Goal: Communication & Community: Answer question/provide support

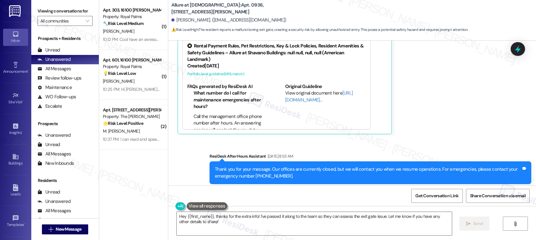
scroll to position [228, 0]
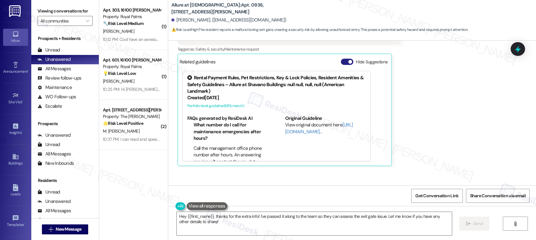
click at [341, 63] on button "Hide Suggestions" at bounding box center [347, 62] width 13 height 6
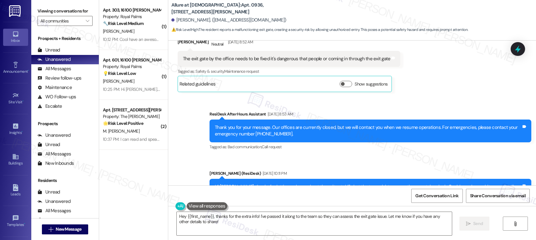
scroll to position [236, 0]
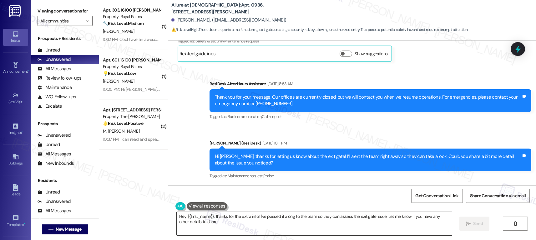
click at [206, 226] on textarea "Hey {{first_name}}, thanks for the extra info! I've passed it along to the team…" at bounding box center [314, 223] width 275 height 23
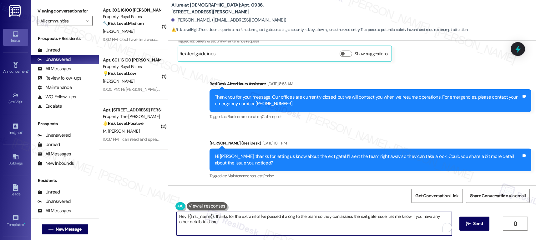
click at [206, 226] on textarea "Hey {{first_name}}, thanks for the extra info! I've passed it along to the team…" at bounding box center [314, 223] width 275 height 23
drag, startPoint x: 231, startPoint y: 217, endPoint x: 232, endPoint y: 232, distance: 15.4
click at [232, 232] on textarea "Hey {{first_name}}, thanks for the extra info! I've passed it along to the team…" at bounding box center [314, 223] width 275 height 23
drag, startPoint x: 353, startPoint y: 217, endPoint x: 310, endPoint y: 216, distance: 43.1
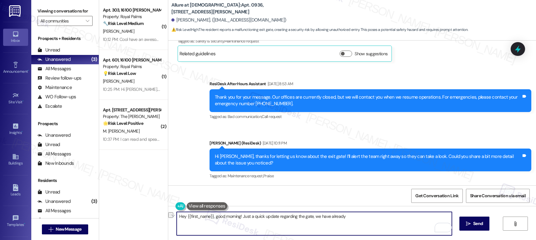
click at [310, 216] on textarea "Hey {{first_name}}, good morning! Just a quick update regarding the gate, we ha…" at bounding box center [314, 223] width 275 height 23
click at [176, 19] on div "Nathan Garcia. (nathancarlosgarcia@gmail.com)" at bounding box center [228, 20] width 115 height 7
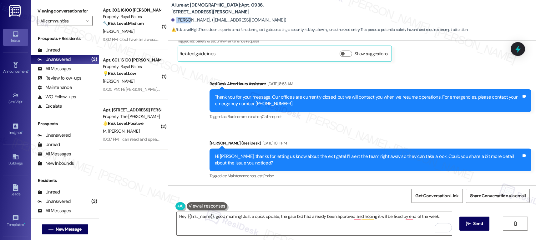
copy div "Nathan"
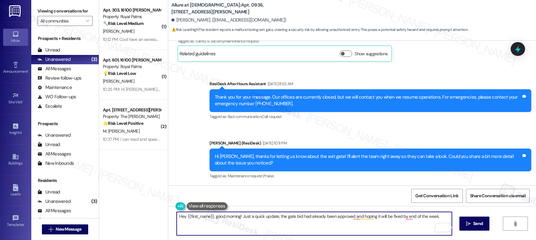
drag, startPoint x: 209, startPoint y: 217, endPoint x: 183, endPoint y: 216, distance: 26.3
click at [183, 216] on textarea "Hey {{first_name}}, good morning! Just a quick update, the gate bid had already…" at bounding box center [314, 223] width 275 height 23
paste textarea "Nathan"
click at [423, 217] on textarea "Hey Nathan, good morning! Just a quick update, the gate bid had already been ap…" at bounding box center [314, 223] width 275 height 23
type textarea "Hey Nathan, good morning! Just a quick update, the gate bid had already been ap…"
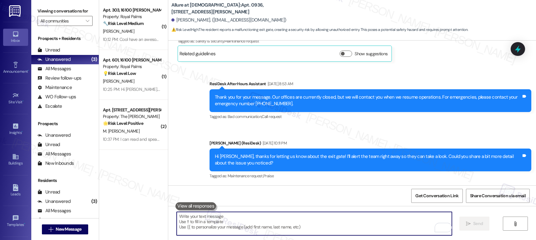
click at [238, 215] on textarea "To enrich screen reader interactions, please activate Accessibility in Grammarl…" at bounding box center [314, 223] width 275 height 23
paste textarea "Hi Nathan, good morning! Just a quick update — the gate bid has already been ap…"
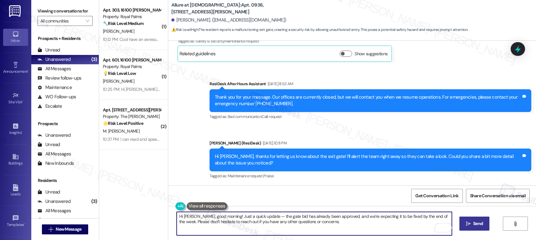
type textarea "Hi Nathan, good morning! Just a quick update — the gate bid has already been ap…"
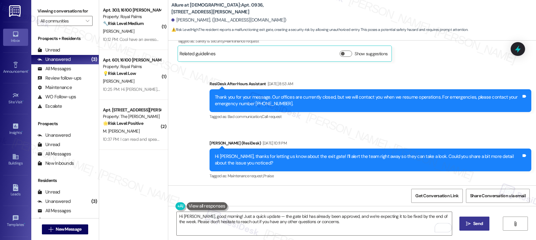
click at [467, 227] on span " Send" at bounding box center [474, 224] width 20 height 7
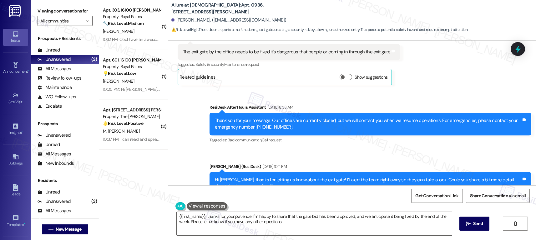
type textarea "{{first_name}}, thanks for your patience! I'm happy to share that the gate bid …"
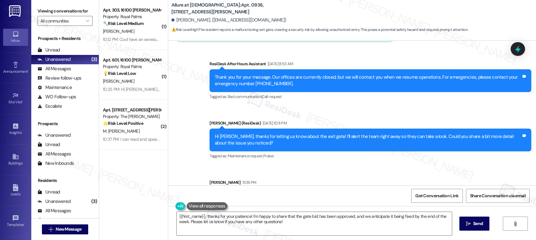
scroll to position [286, 0]
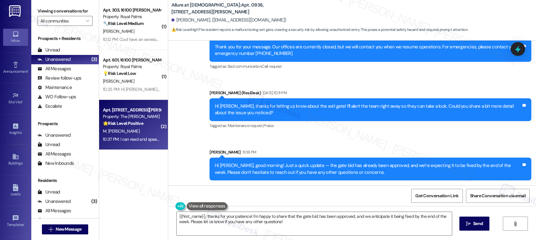
click at [145, 143] on div "Apt. 706, 11600 Huebner Rd Property: The Archer 🌟 Risk Level: Positive The resi…" at bounding box center [133, 125] width 69 height 50
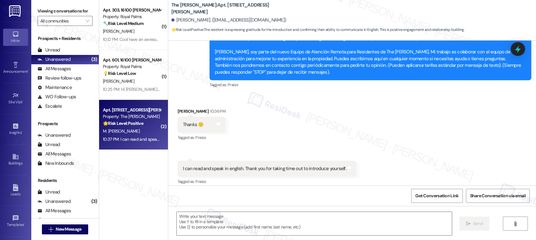
type textarea "Fetching suggested responses. Please feel free to read through the conversation…"
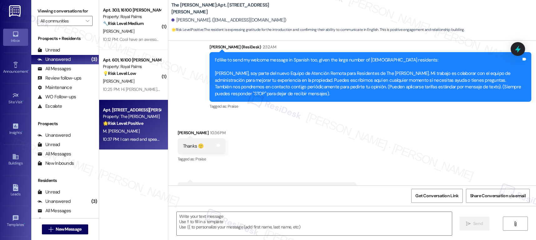
scroll to position [146, 0]
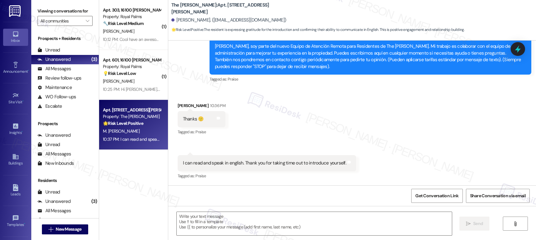
click at [256, 163] on div "I can read and speak in english. Thank you for taking time out to introduce you…" at bounding box center [264, 163] width 163 height 7
copy div "I can read and speak in english. Thank you for taking time out to introduce you…"
click at [178, 228] on textarea at bounding box center [314, 223] width 275 height 23
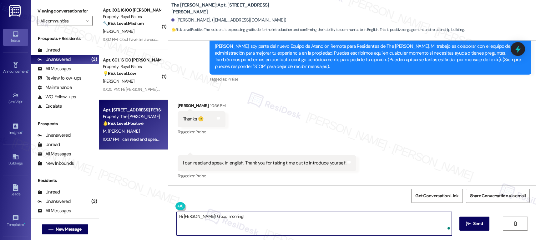
paste textarea "That’s great to hear! I really appreciate your response, and I’m glad we had th…"
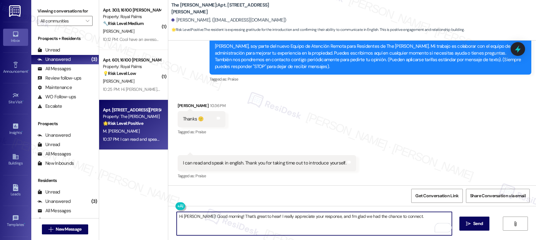
click at [197, 216] on textarea "Hi Monique! Good morning! That’s great to hear! I really appreciate your respon…" at bounding box center [314, 223] width 275 height 23
click at [291, 220] on textarea "Hi Monique, good morning! That’s great to hear! I really appreciate your respon…" at bounding box center [314, 223] width 275 height 23
drag, startPoint x: 407, startPoint y: 217, endPoint x: 318, endPoint y: 216, distance: 88.5
click at [318, 216] on textarea "Hi Monique, good morning! That’s great to hear! I really appreciate your respon…" at bounding box center [314, 223] width 275 height 23
type textarea "Hi Monique, good morning! That’s great to hear! I really appreciate your respon…"
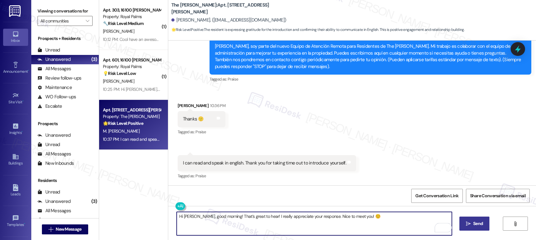
click at [477, 223] on span "Send" at bounding box center [478, 224] width 10 height 7
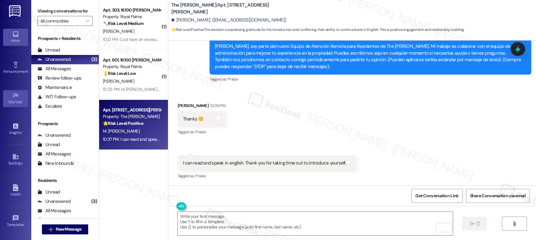
scroll to position [146, 0]
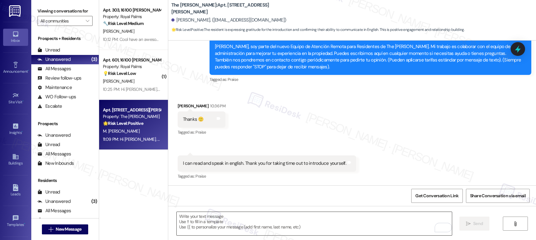
click at [188, 220] on textarea "To enrich screen reader interactions, please activate Accessibility in Grammarl…" at bounding box center [314, 223] width 275 height 23
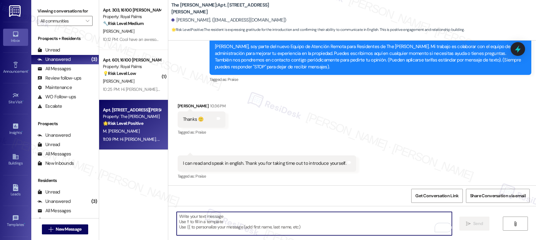
click at [188, 220] on textarea "To enrich screen reader interactions, please activate Accessibility in Grammarl…" at bounding box center [314, 223] width 275 height 23
paste textarea "If I may ask...has {{property}} lived up to your expectations?"
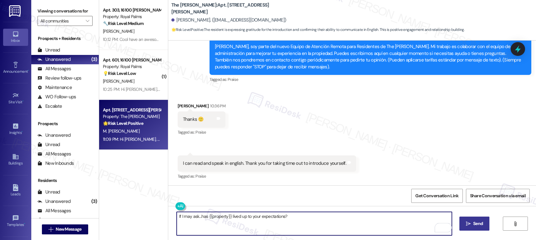
type textarea "If I may ask...has {{property}} lived up to your expectations?"
click at [472, 220] on button " Send" at bounding box center [474, 224] width 30 height 14
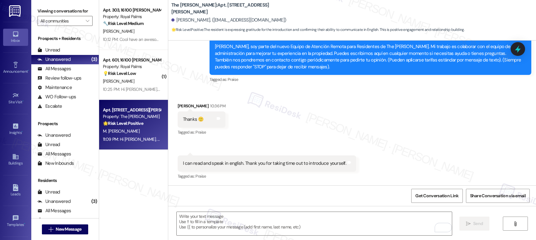
scroll to position [233, 0]
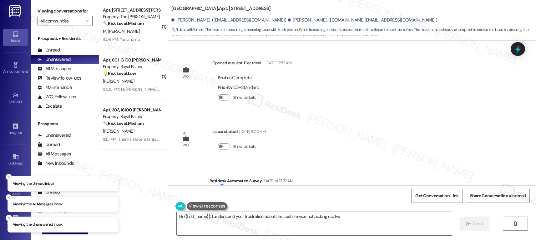
scroll to position [757, 0]
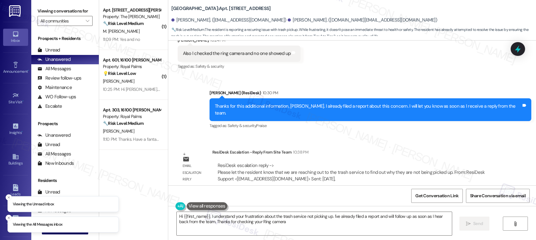
type textarea "Hi {{first_name}}, I understand your frustration about the trash service not pi…"
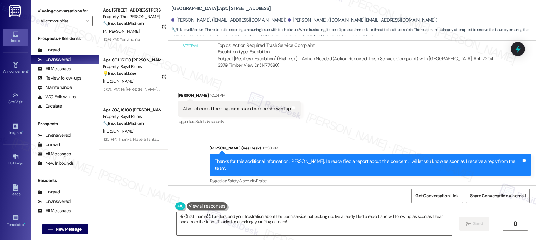
scroll to position [690, 0]
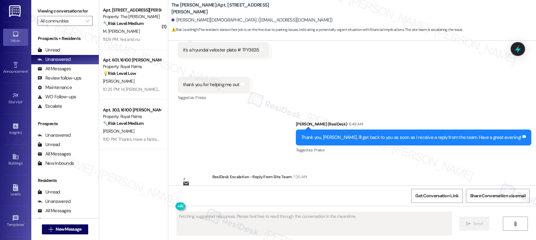
scroll to position [624, 0]
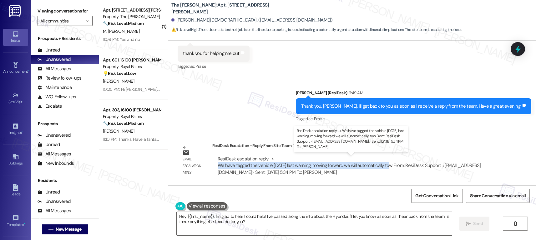
drag, startPoint x: 213, startPoint y: 164, endPoint x: 383, endPoint y: 166, distance: 170.0
click at [383, 166] on div "ResiDesk escalation reply -> We have tagged the vehicle today last warning, mov…" at bounding box center [349, 166] width 263 height 20
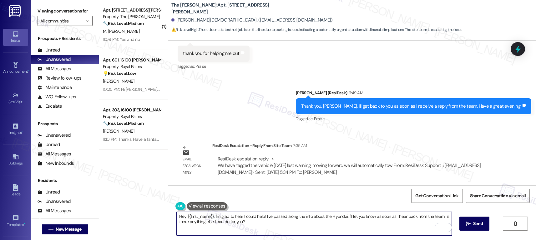
drag, startPoint x: 243, startPoint y: 224, endPoint x: 210, endPoint y: 214, distance: 33.8
click at [210, 214] on textarea "Hey {{first_name}}, I'm glad to hear I could help! I've passed along the info a…" at bounding box center [314, 223] width 275 height 23
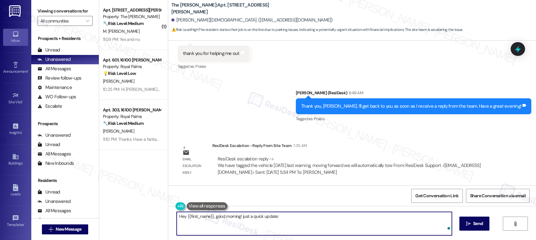
paste textarea "We have tagged the vehicle today last warning, moving forward we will automatic…"
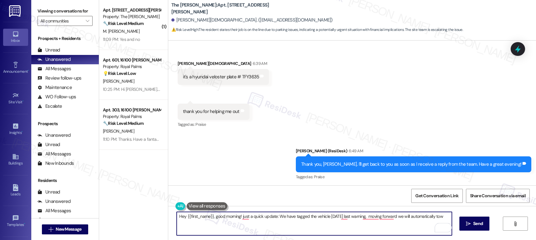
scroll to position [573, 0]
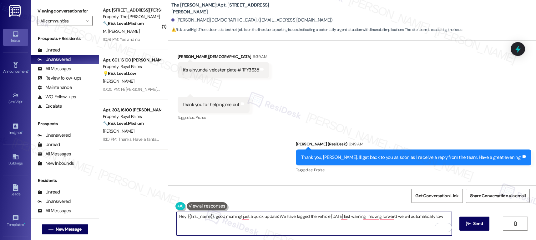
click at [178, 55] on div "Kameron Christian 6:39 AM" at bounding box center [224, 57] width 92 height 9
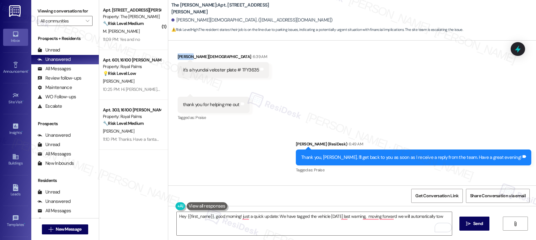
click at [178, 55] on div "Kameron Christian 6:39 AM" at bounding box center [224, 57] width 92 height 9
copy div "Kameron"
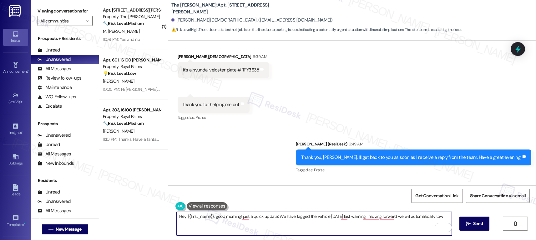
drag, startPoint x: 208, startPoint y: 217, endPoint x: 183, endPoint y: 215, distance: 25.3
click at [183, 215] on textarea "Hey {{first_name}}, good morning! just a quick update: We have tagged the vehic…" at bounding box center [314, 223] width 275 height 23
paste textarea "Kameron"
type textarea "Hey Kameron, good morning! just a quick update: We have tagged the vehicle toda…"
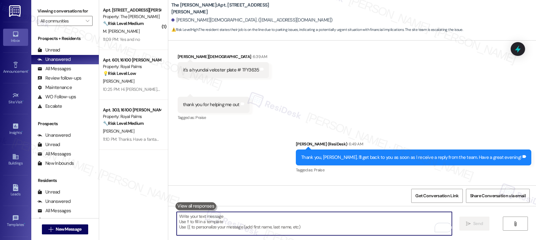
click at [231, 217] on textarea "To enrich screen reader interactions, please activate Accessibility in Grammarl…" at bounding box center [314, 223] width 275 height 23
paste textarea "Good morning, Kameron. Just a quick update: we tagged the vehicle today with a …"
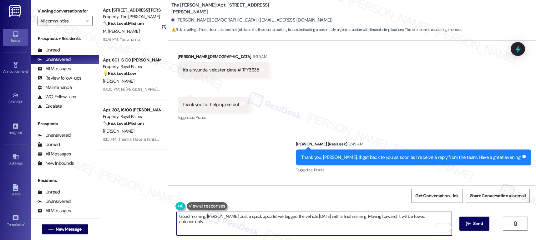
scroll to position [624, 0]
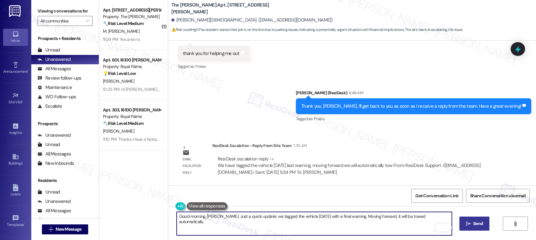
type textarea "Good morning, Kameron. Just a quick update: we tagged the vehicle today with a …"
click at [473, 221] on span "Send" at bounding box center [478, 224] width 10 height 7
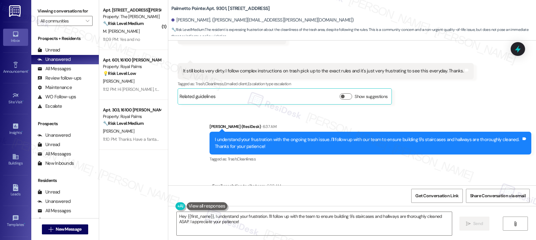
scroll to position [618, 0]
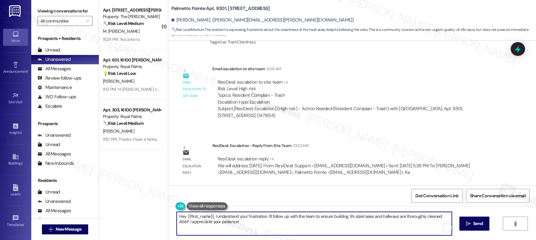
drag, startPoint x: 226, startPoint y: 223, endPoint x: 210, endPoint y: 215, distance: 18.6
click at [210, 215] on textarea "Hey {{first_name}}, I understand your frustration. I'll follow up with the team…" at bounding box center [314, 223] width 275 height 23
type textarea "Hey {{first_name}}, just a quick update: trash will be addressed today. If you …"
click at [468, 223] on icon "" at bounding box center [468, 224] width 5 height 5
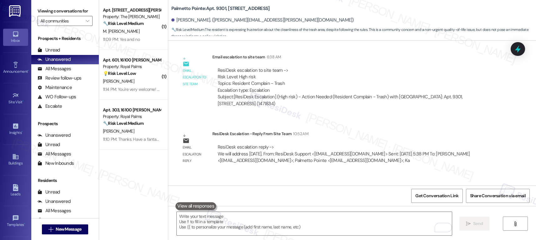
scroll to position [662, 0]
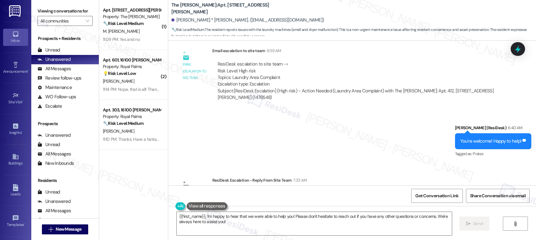
scroll to position [493, 0]
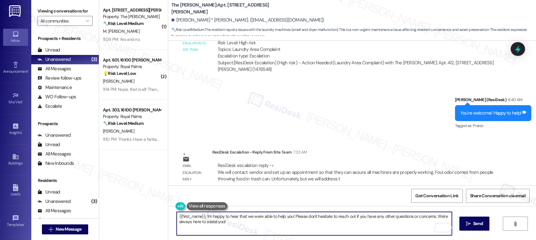
drag, startPoint x: 223, startPoint y: 223, endPoint x: 166, endPoint y: 214, distance: 58.5
click at [168, 213] on div "{{first_name}}, I'm happy to hear that we were able to help you! Please don't h…" at bounding box center [352, 229] width 368 height 47
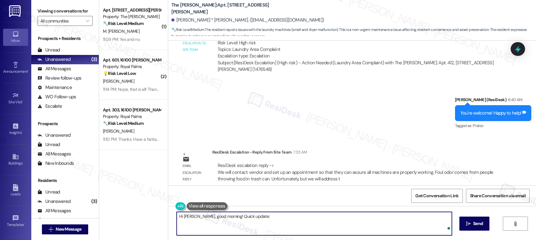
paste textarea "We will contact vendor and set up an appointment so that they can assure all ma…"
type textarea "Hi [PERSON_NAME], good morning! Quick update: We will contact vendor and set up…"
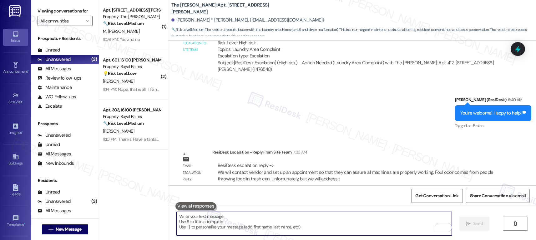
click at [258, 220] on textarea "To enrich screen reader interactions, please activate Accessibility in Grammarl…" at bounding box center [314, 223] width 275 height 23
paste textarea "Hi [PERSON_NAME], good morning! Quick update: We’ll be contacting the vendor to…"
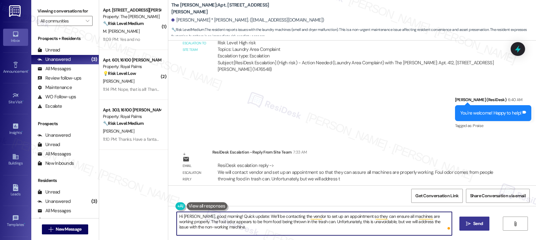
type textarea "Hi [PERSON_NAME], good morning! Quick update: We’ll be contacting the vendor to…"
click at [467, 223] on icon "" at bounding box center [468, 224] width 5 height 5
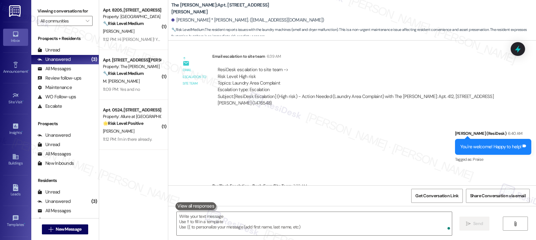
scroll to position [543, 0]
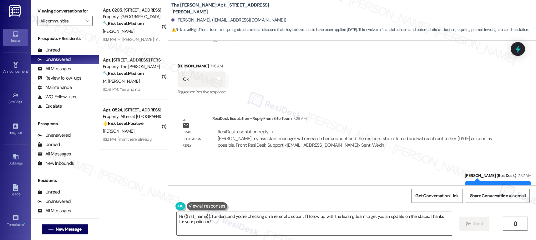
scroll to position [569, 0]
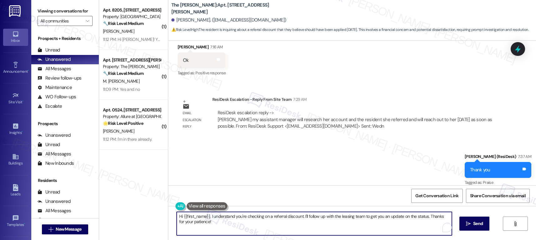
click at [206, 216] on textarea "Hi {{first_name}}, I understand you're checking on a referral discount. I'll fo…" at bounding box center [314, 223] width 275 height 23
drag, startPoint x: 207, startPoint y: 216, endPoint x: 207, endPoint y: 226, distance: 9.7
click at [207, 226] on textarea "Hi {{first_name}}, I understand you're checking on a referral discount. I'll fo…" at bounding box center [314, 223] width 275 height 23
click at [365, 215] on textarea "Hi {{first_name}}, our leasing team is now checking your account and the reside…" at bounding box center [314, 223] width 275 height 23
drag, startPoint x: 442, startPoint y: 218, endPoint x: 442, endPoint y: 221, distance: 3.1
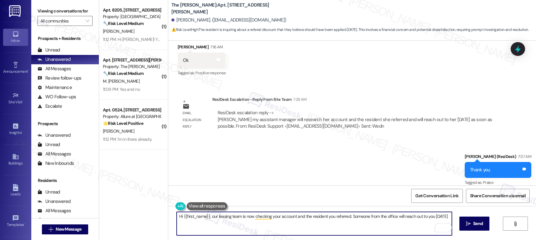
click at [442, 218] on textarea "Hi {{first_name}}, our leasing team is now checking your account and the reside…" at bounding box center [314, 223] width 275 height 23
click at [181, 20] on div "Mercedes Betancourt. (mercedsyemaya1@gmail.com)" at bounding box center [228, 20] width 115 height 7
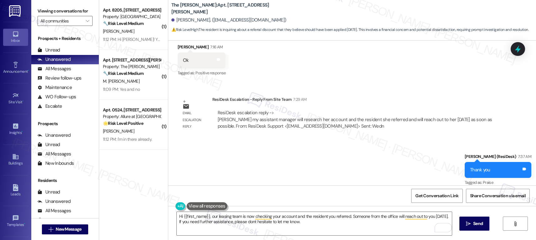
click at [180, 20] on div "Mercedes Betancourt. (mercedsyemaya1@gmail.com)" at bounding box center [228, 20] width 115 height 7
copy div "Mercedes"
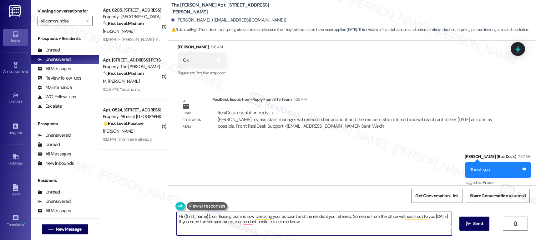
drag, startPoint x: 205, startPoint y: 215, endPoint x: 179, endPoint y: 218, distance: 25.8
click at [179, 218] on textarea "Hi {{first_name}}, our leasing team is now checking your account and the reside…" at bounding box center [314, 223] width 275 height 23
paste textarea "Mercedes"
type textarea "Hi Mercedes, our leasing team is now checking your account and the resident you…"
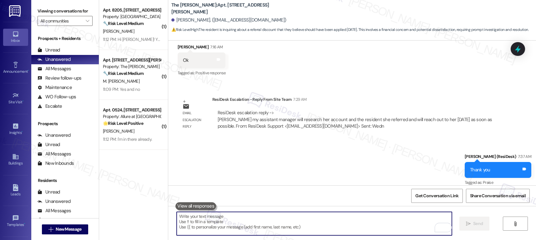
click at [234, 222] on textarea "To enrich screen reader interactions, please activate Accessibility in Grammarl…" at bounding box center [314, 223] width 275 height 23
paste textarea "Hi Mercedes, our leasing team is reviewing your account along with the resident…"
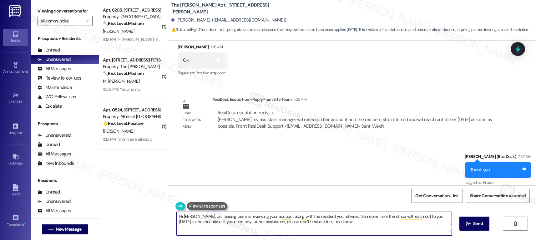
click at [359, 224] on textarea "Hi Mercedes, our leasing team is reviewing your account along with the resident…" at bounding box center [314, 223] width 275 height 23
type textarea "Hi Mercedes, our leasing team is reviewing your account along with the resident…"
click at [475, 225] on span "Send" at bounding box center [478, 224] width 10 height 7
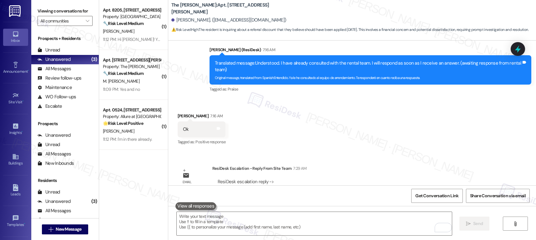
scroll to position [459, 0]
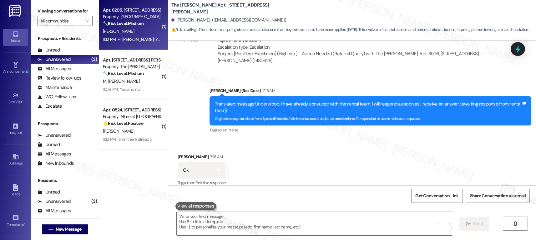
click at [143, 29] on div "K. Jalife" at bounding box center [131, 32] width 59 height 8
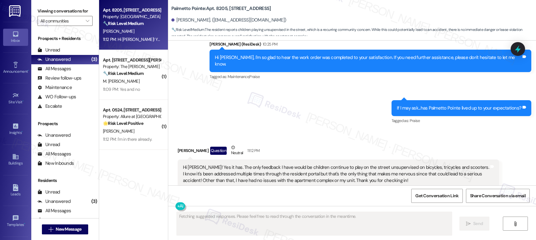
scroll to position [303, 0]
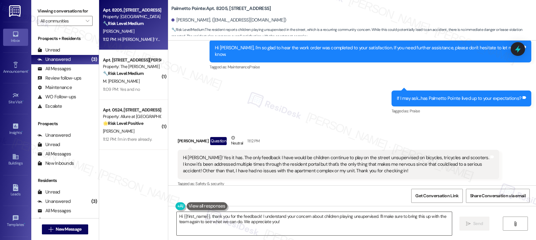
click at [221, 219] on textarea "Hi {{first_name}}, thank you for the feedback! I understand your concern about …" at bounding box center [314, 223] width 275 height 23
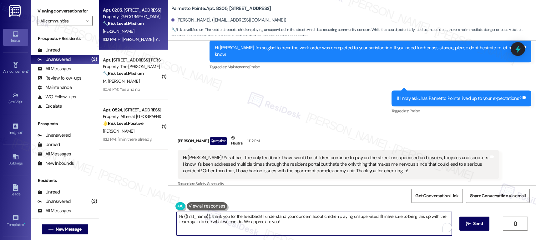
click at [218, 221] on textarea "Hi {{first_name}}, thank you for the feedback! I understand your concern about …" at bounding box center [314, 223] width 275 height 23
click at [262, 224] on textarea "Hi {{first_name}}, thank you for the feedback! I understand your concern about …" at bounding box center [314, 223] width 275 height 23
click at [319, 222] on textarea "Hi {{first_name}}, thank you for the feedback! I understand your concern about …" at bounding box center [314, 223] width 275 height 23
drag, startPoint x: 208, startPoint y: 216, endPoint x: 151, endPoint y: 213, distance: 57.3
click at [151, 213] on div "Apt. 8205, 4835 USAA Blvd Property: Palmetto Pointe 🔧 Risk Level: Medium The re…" at bounding box center [317, 120] width 437 height 240
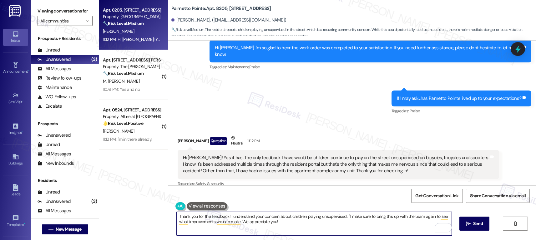
click at [295, 225] on textarea "Thank you for the feedback! I understand your concern about children playing un…" at bounding box center [314, 223] width 275 height 23
type textarea "Thank you for the feedback! I understand your concern about children playing un…"
click at [473, 225] on span "Send" at bounding box center [478, 224] width 10 height 7
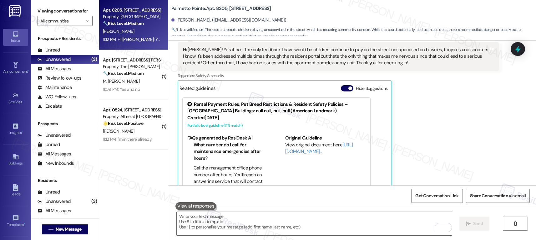
scroll to position [416, 0]
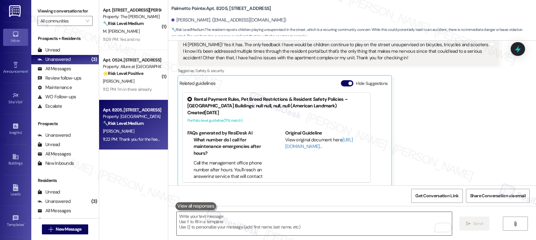
click at [203, 219] on textarea "To enrich screen reader interactions, please activate Accessibility in Grammarl…" at bounding box center [314, 223] width 275 height 23
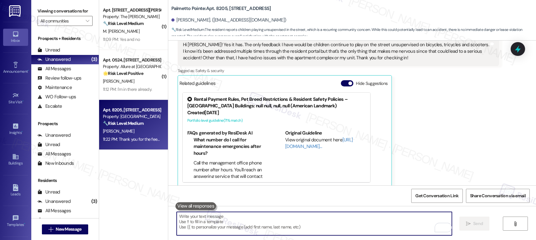
paste textarea "Can I ask a quick favor? If you have a moment, would you mind leaving us a Goog…"
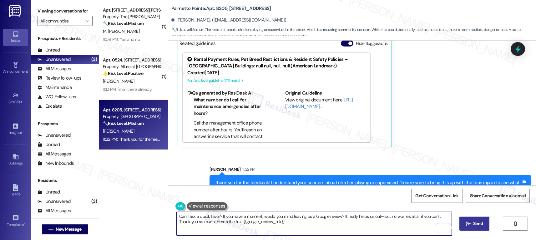
scroll to position [467, 0]
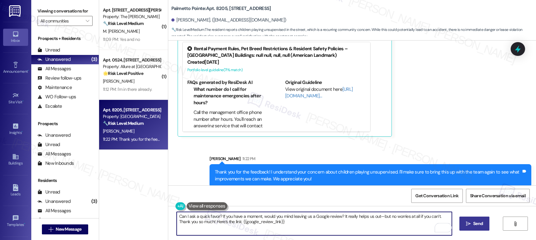
type textarea "Can I ask a quick favor? If you have a moment, would you mind leaving us a Goog…"
click at [467, 222] on icon "" at bounding box center [468, 224] width 5 height 5
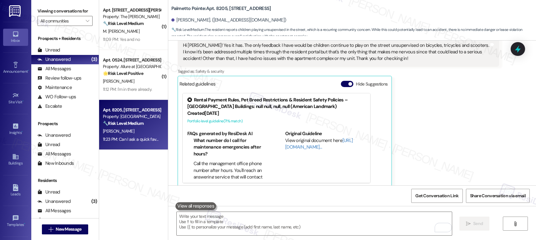
scroll to position [372, 0]
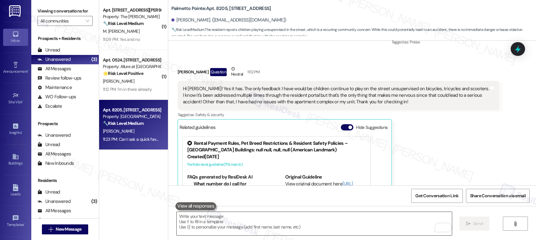
click at [265, 225] on textarea "To enrich screen reader interactions, please activate Accessibility in Grammarl…" at bounding box center [314, 223] width 275 height 23
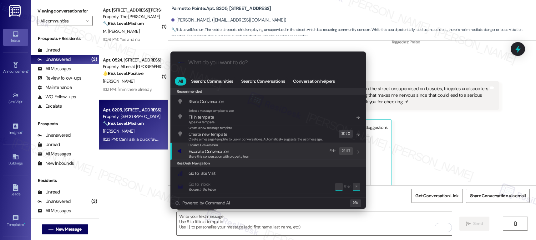
click at [224, 148] on div "Escalate Conversation" at bounding box center [219, 145] width 62 height 5
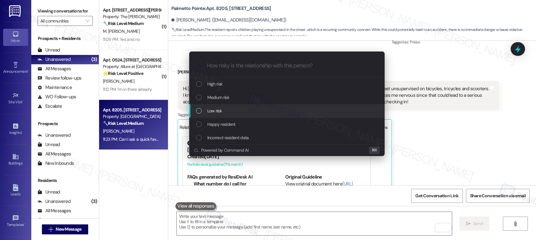
click at [227, 104] on div "Low risk" at bounding box center [286, 110] width 195 height 13
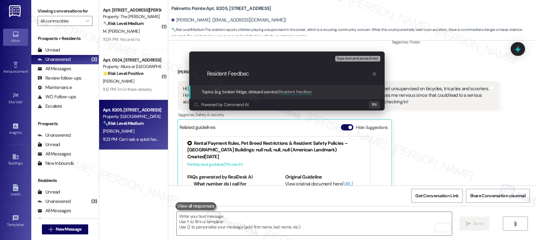
type input "Resident Feedback"
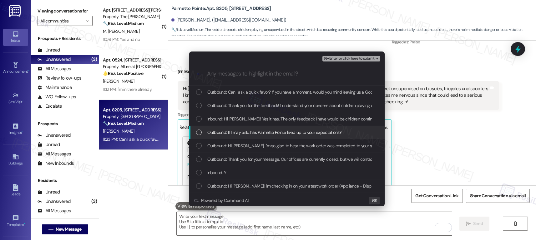
click at [228, 131] on span "Outbound: If I may ask...has Palmetto Pointe lived up to your expectations?" at bounding box center [274, 132] width 134 height 7
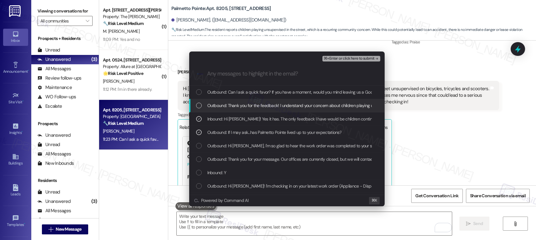
click at [242, 105] on span "Outbound: Thank you for the feedback! I understand your concern about children …" at bounding box center [401, 105] width 389 height 7
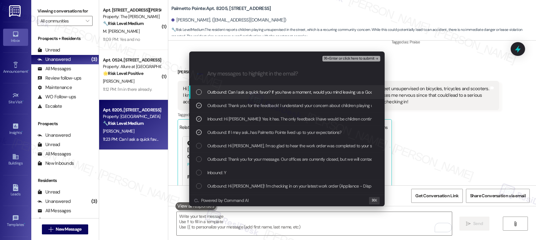
click at [347, 60] on span "⌘+Enter or click here to submit" at bounding box center [348, 59] width 51 height 4
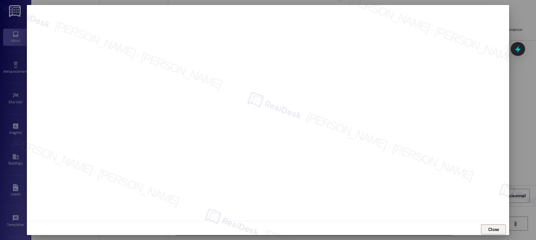
click at [493, 228] on span "Close" at bounding box center [493, 230] width 11 height 7
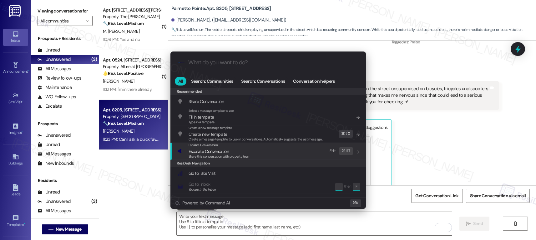
click at [258, 151] on div "Escalate Conversation Escalate Conversation Share this conversation with proper…" at bounding box center [268, 151] width 183 height 17
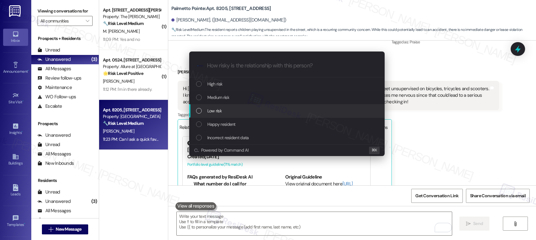
click at [251, 111] on div "Low risk" at bounding box center [287, 111] width 183 height 7
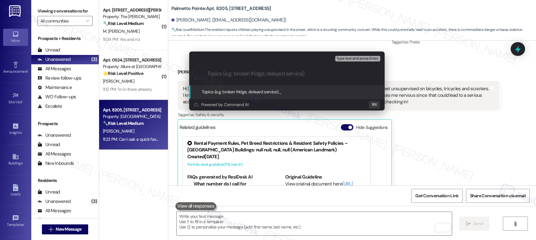
paste input "Can I ask a quick favor? If you have a moment, would you mind leaving us a Goog…"
type input "Can I ask a quick favor? If you have a moment, would you mind leaving us a Goog…"
type input "Resident Feedback"
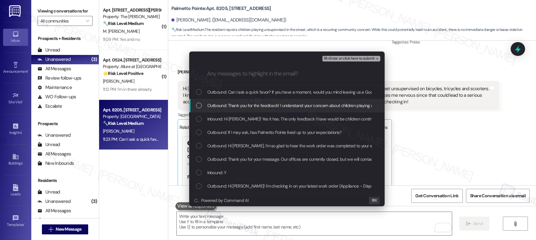
click at [262, 108] on span "Outbound: Thank you for the feedback! I understand your concern about children …" at bounding box center [401, 105] width 389 height 7
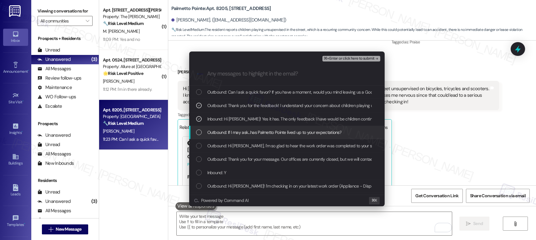
click at [257, 133] on span "Outbound: If I may ask...has Palmetto Pointe lived up to your expectations?" at bounding box center [274, 132] width 134 height 7
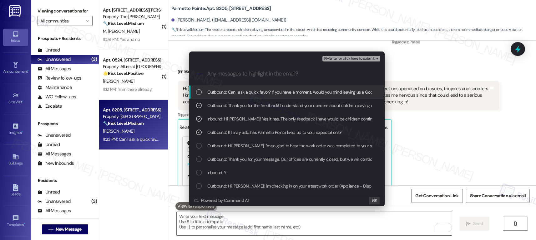
click at [347, 58] on span "⌘+Enter or click here to submit" at bounding box center [348, 59] width 51 height 4
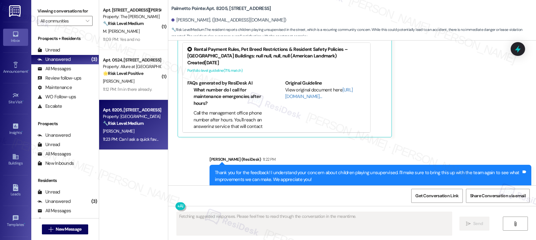
scroll to position [540, 0]
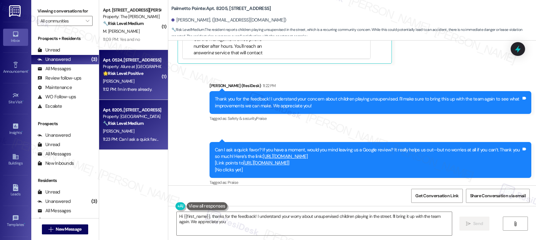
type textarea "Hi {{first_name}}, thanks for the feedback! I understand your worry about unsup…"
click at [124, 83] on div "M. Yosko" at bounding box center [131, 82] width 59 height 8
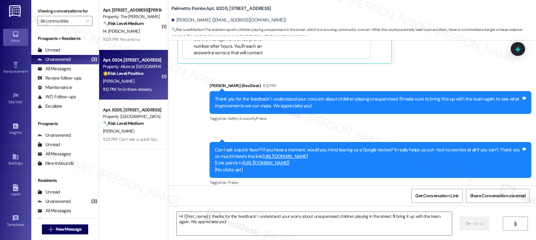
type textarea "Fetching suggested responses. Please feel free to read through the conversation…"
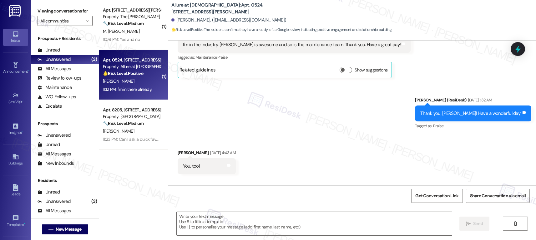
type textarea "Fetching suggested responses. Please feel free to read through the conversation…"
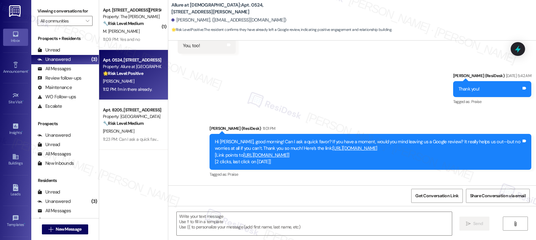
scroll to position [376, 0]
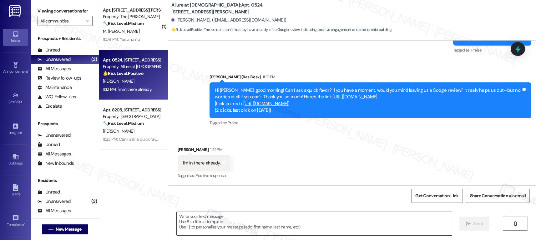
click at [223, 219] on textarea at bounding box center [314, 223] width 275 height 23
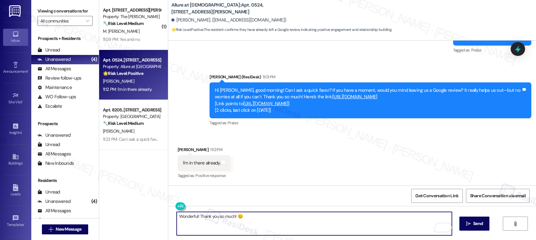
click at [222, 216] on textarea "Wonderful! Thank you so much! 😊" at bounding box center [314, 223] width 275 height 23
drag, startPoint x: 195, startPoint y: 217, endPoint x: 165, endPoint y: 213, distance: 30.2
click at [168, 213] on div "Wonderful! Thank you! 😊  Send " at bounding box center [352, 229] width 368 height 47
type textarea "Thank you! 😊"
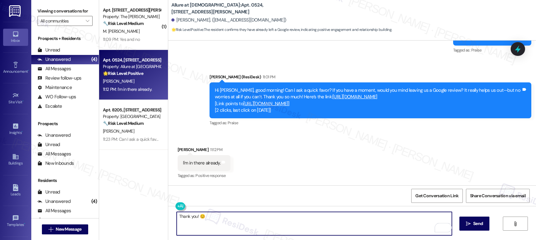
click at [489, 217] on div "Thank you! 😊  Send " at bounding box center [352, 229] width 368 height 47
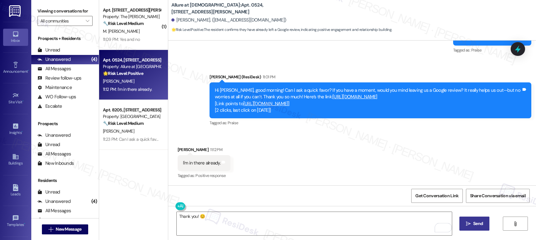
click at [480, 222] on span "Send" at bounding box center [478, 224] width 10 height 7
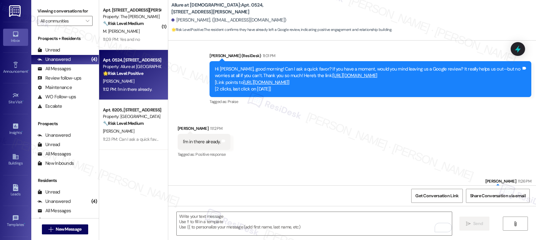
scroll to position [419, 0]
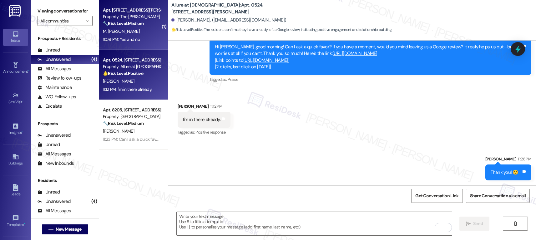
click at [138, 27] on div "Apt. 706, 11600 Huebner Rd Property: The Archer 🔧 Risk Level: Medium The reside…" at bounding box center [131, 16] width 59 height 21
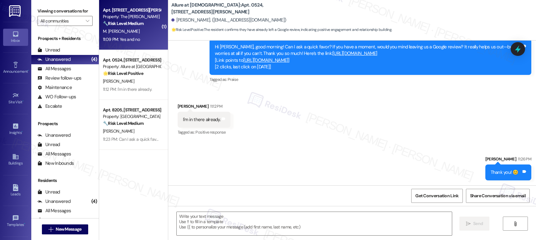
type textarea "Fetching suggested responses. Please feel free to read through the conversation…"
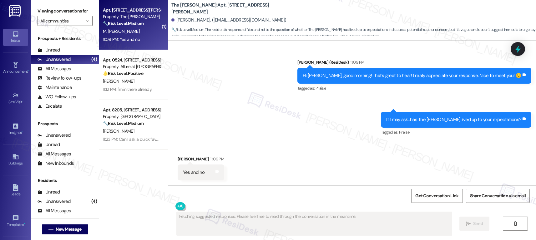
scroll to position [287, 0]
click at [138, 27] on div "Apt. 706, 11600 Huebner Rd Property: The Archer 🔧 Risk Level: Medium The reside…" at bounding box center [131, 16] width 59 height 21
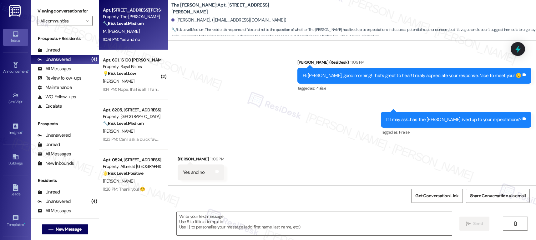
click at [188, 171] on div "Yes and no" at bounding box center [194, 172] width 22 height 7
copy div "Yes and no Tags and notes"
click at [198, 228] on textarea at bounding box center [314, 223] width 275 height 23
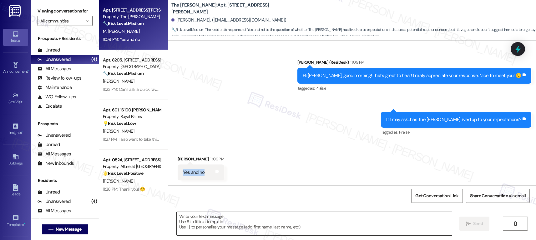
click at [198, 228] on textarea at bounding box center [314, 223] width 275 height 23
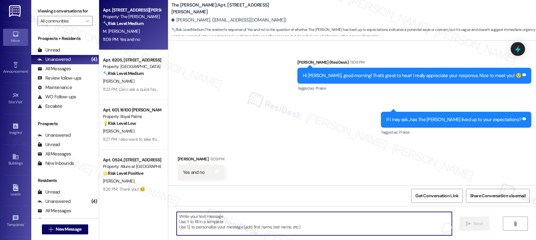
paste textarea "Thank you for sharing that with us. We’d love to better understand your experie…"
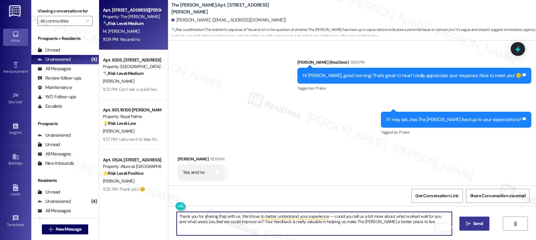
click at [407, 221] on textarea "Thank you for sharing that with us. We’d love to better understand your experie…" at bounding box center [314, 223] width 275 height 23
type textarea "Thank you for sharing that with us. We’d love to better understand your experie…"
click at [469, 228] on button " Send" at bounding box center [474, 224] width 30 height 14
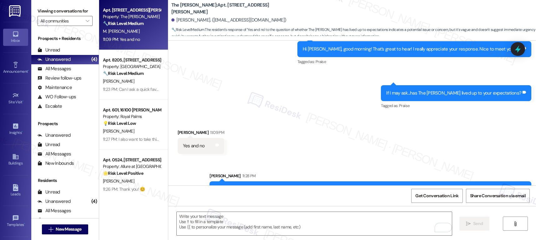
scroll to position [337, 0]
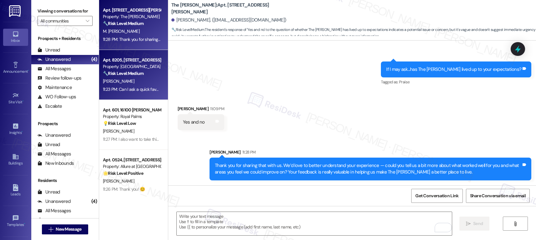
click at [132, 82] on div "K. Jalife" at bounding box center [131, 82] width 59 height 8
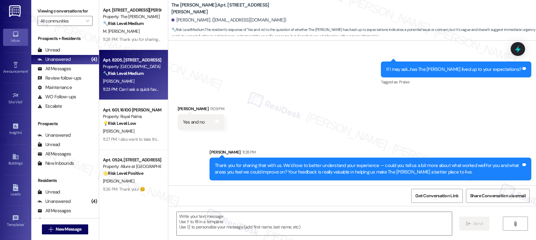
type textarea "Fetching suggested responses. Please feel free to read through the conversation…"
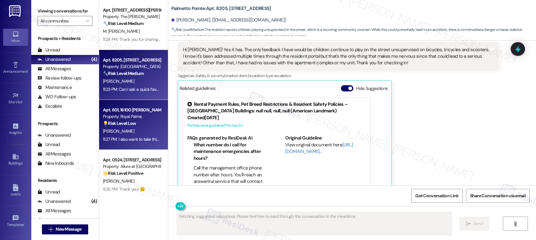
scroll to position [416, 0]
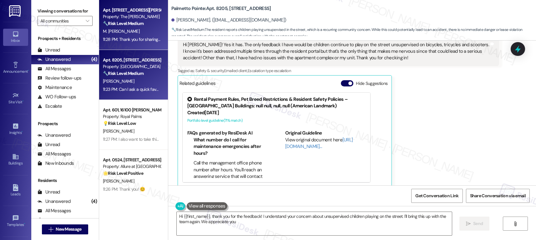
type textarea "Hi {{first_name}}, thank you for the feedback! I understand your concern about …"
